Goal: Task Accomplishment & Management: Manage account settings

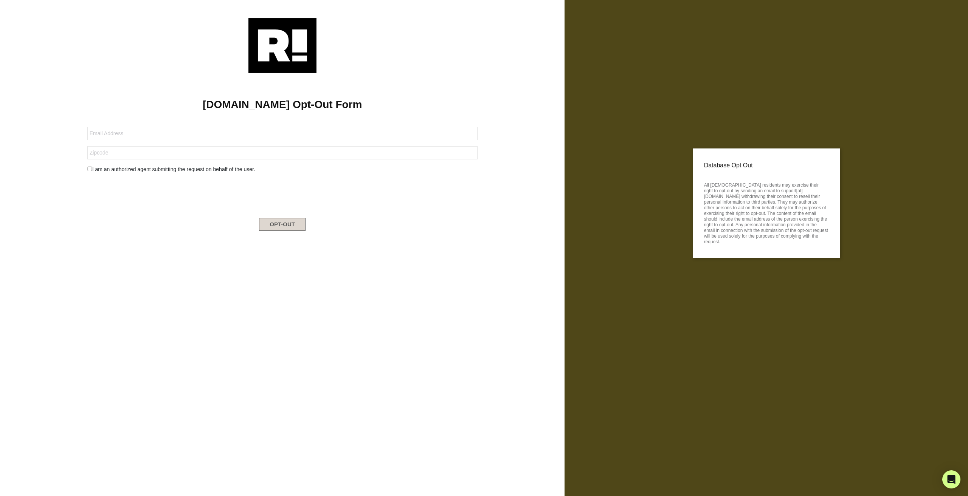
click at [295, 45] on img at bounding box center [282, 45] width 68 height 55
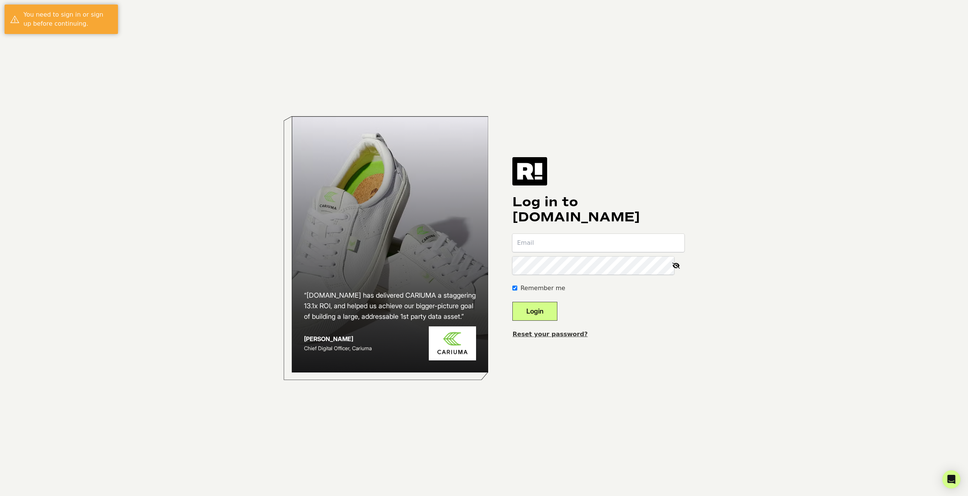
click at [556, 333] on link "Reset your password?" at bounding box center [549, 334] width 75 height 7
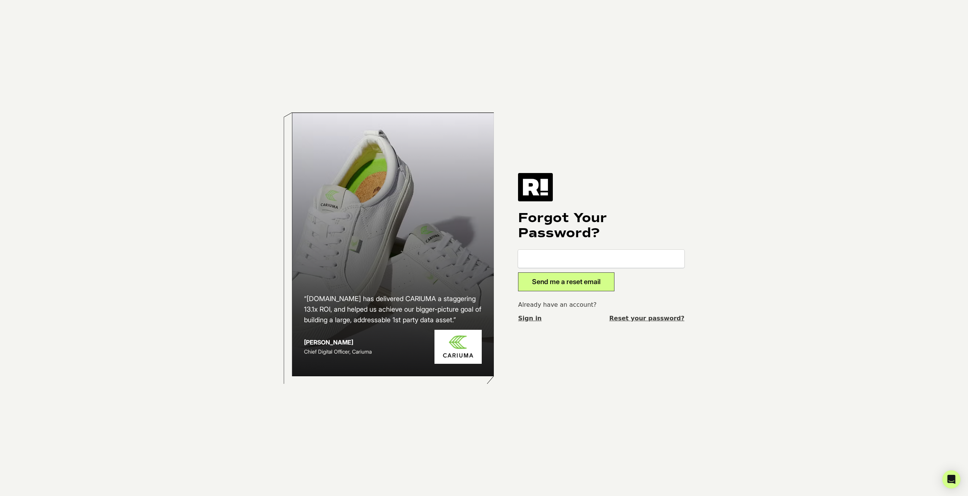
click at [529, 317] on link "Sign in" at bounding box center [529, 318] width 23 height 9
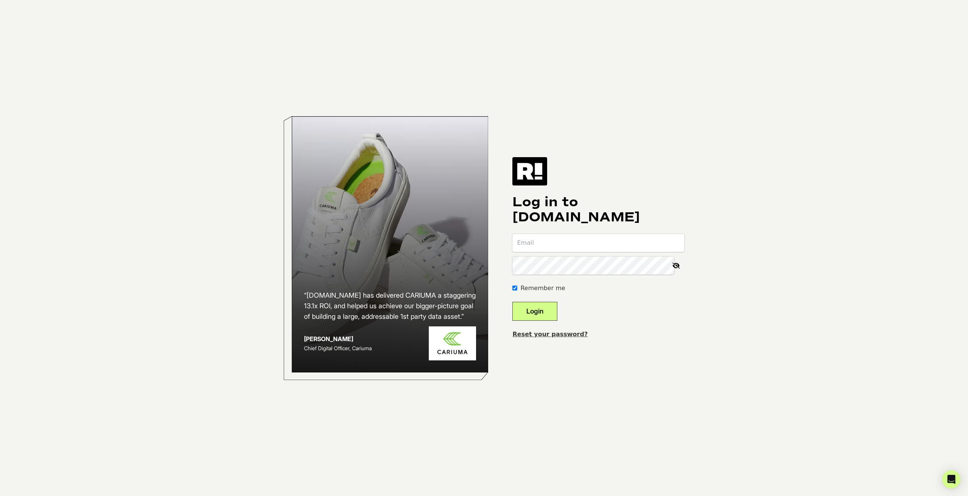
click at [557, 333] on link "Reset your password?" at bounding box center [549, 334] width 75 height 7
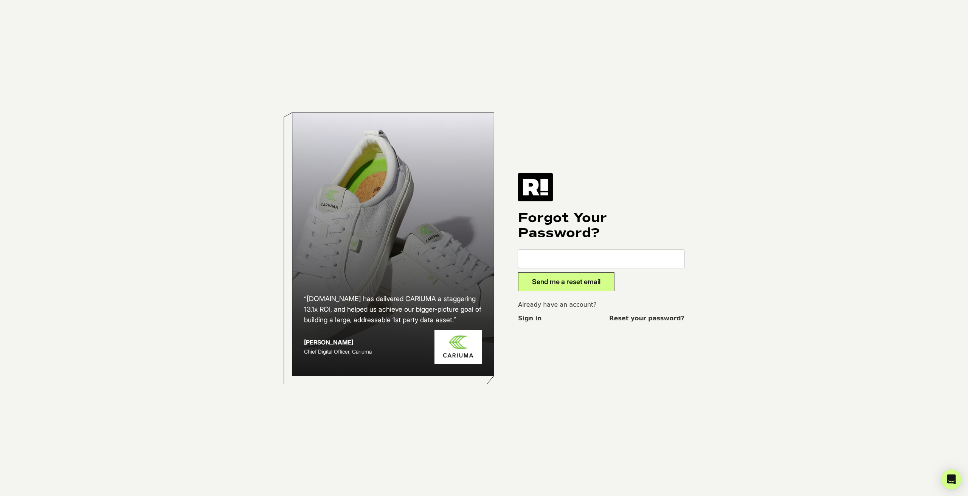
click at [665, 319] on link "Reset your password?" at bounding box center [646, 318] width 75 height 9
click at [541, 192] on img at bounding box center [535, 187] width 35 height 28
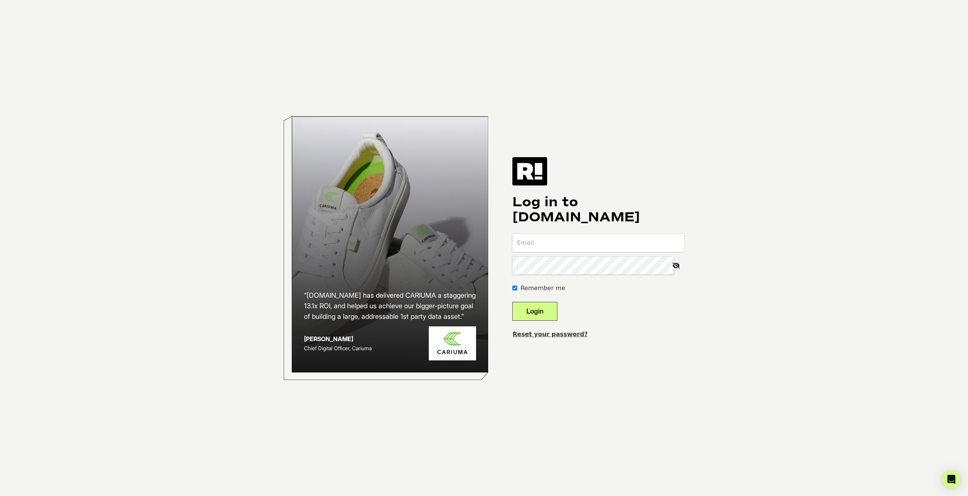
click at [541, 167] on img at bounding box center [529, 171] width 35 height 28
click at [555, 332] on link "Reset your password?" at bounding box center [549, 334] width 75 height 7
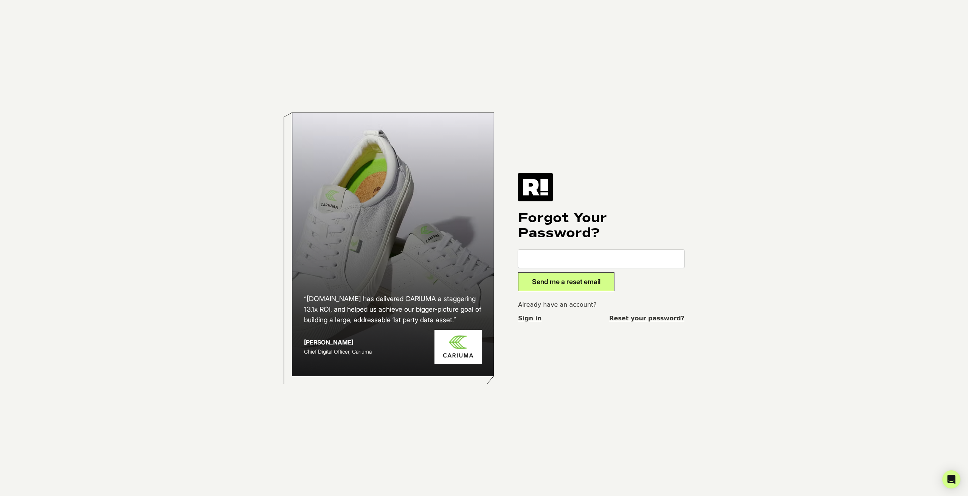
click at [540, 183] on img at bounding box center [535, 187] width 35 height 28
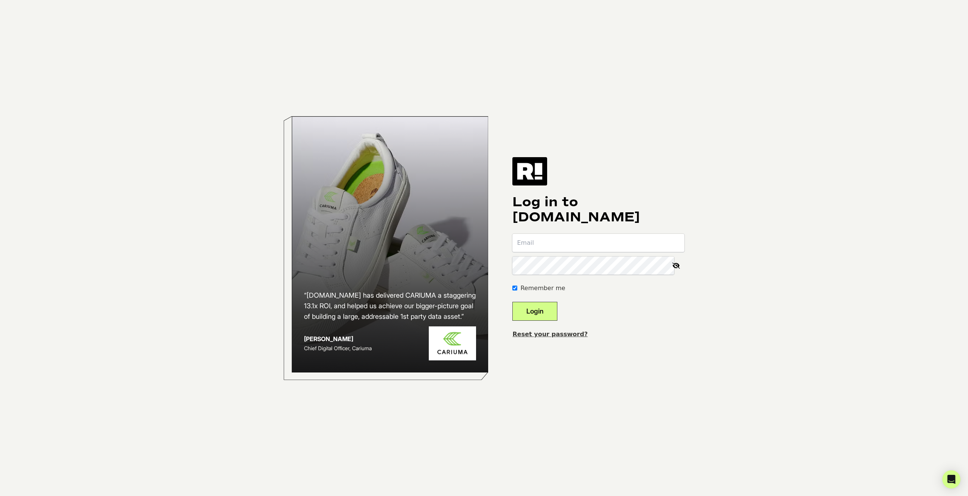
click at [544, 168] on img at bounding box center [529, 171] width 35 height 28
